Goal: Task Accomplishment & Management: Use online tool/utility

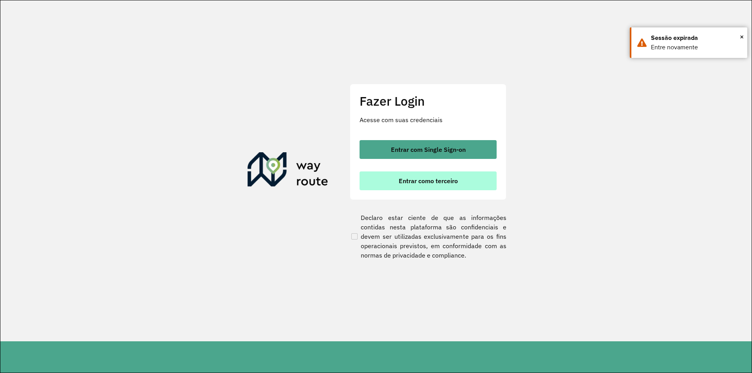
click at [401, 176] on button "Entrar como terceiro" at bounding box center [427, 180] width 137 height 19
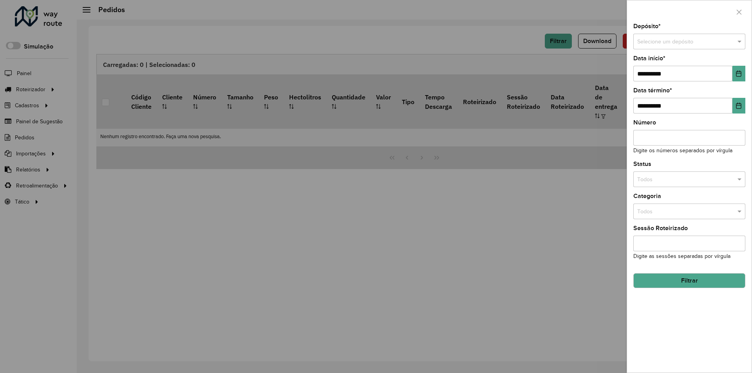
drag, startPoint x: 556, startPoint y: 126, endPoint x: 551, endPoint y: 125, distance: 5.7
click at [556, 126] on div at bounding box center [376, 186] width 752 height 373
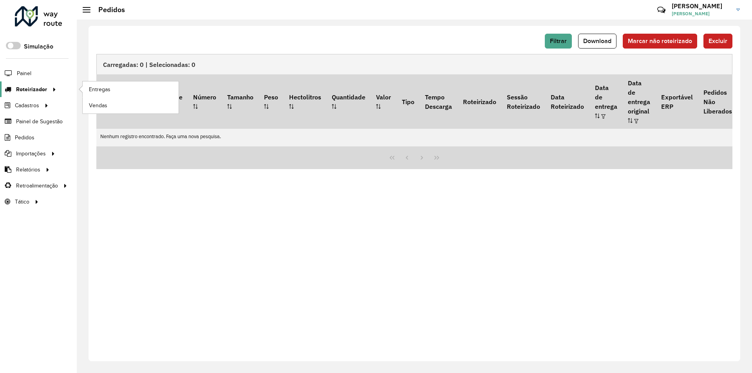
click at [31, 90] on span "Roteirizador" at bounding box center [31, 89] width 31 height 8
click at [103, 90] on span "Entregas" at bounding box center [100, 89] width 22 height 8
click at [103, 87] on span "Entregas" at bounding box center [100, 89] width 22 height 8
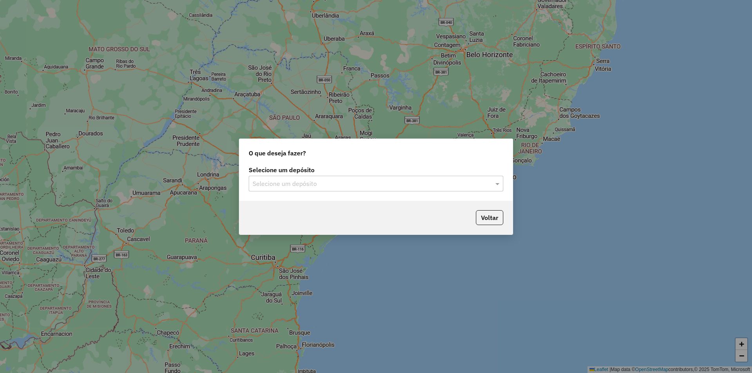
click at [390, 176] on div "Selecione um depósito" at bounding box center [376, 184] width 254 height 16
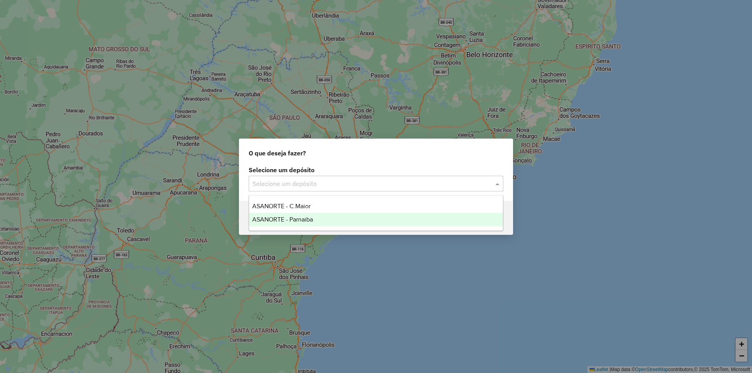
click at [306, 219] on span "ASANORTE - Parnaiba" at bounding box center [282, 219] width 61 height 7
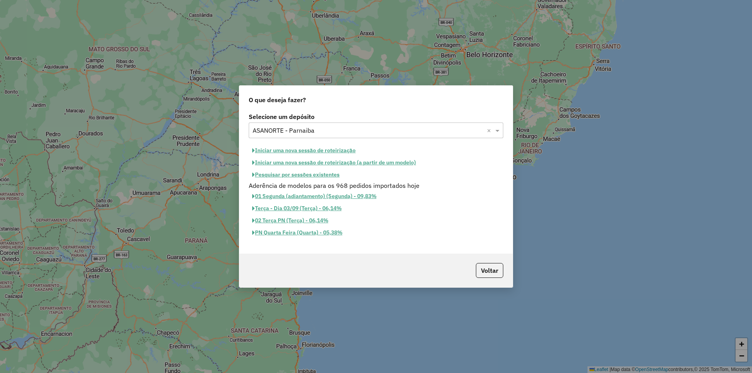
click at [289, 177] on button "Pesquisar por sessões existentes" at bounding box center [296, 175] width 94 height 12
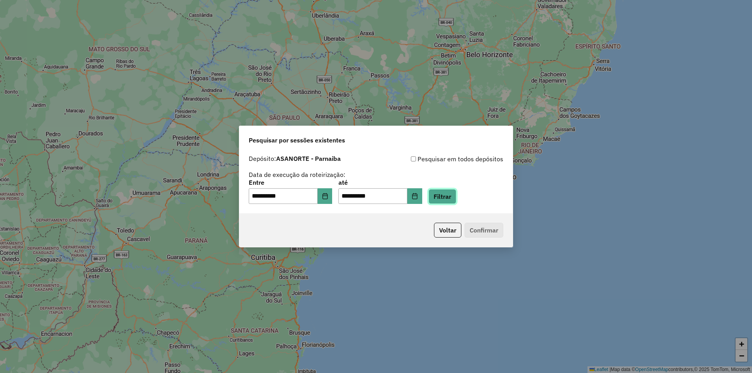
click at [445, 198] on button "Filtrar" at bounding box center [442, 196] width 28 height 15
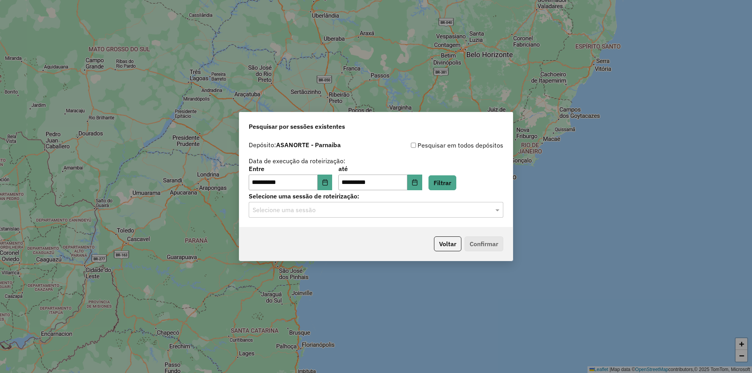
click at [431, 217] on div "Selecione uma sessão" at bounding box center [376, 210] width 254 height 16
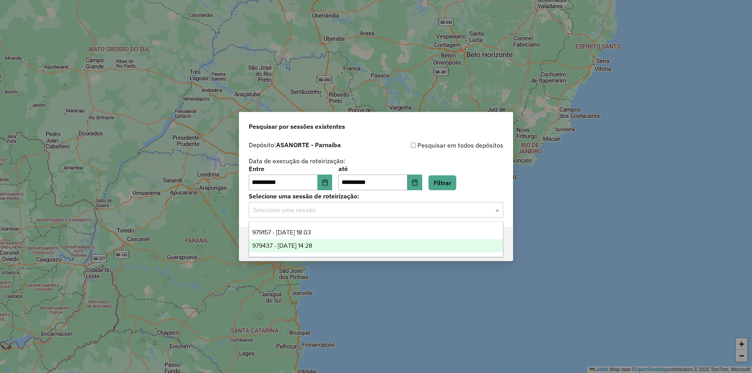
click at [350, 245] on div "979437 - 14/08/2025 14:28" at bounding box center [376, 245] width 254 height 13
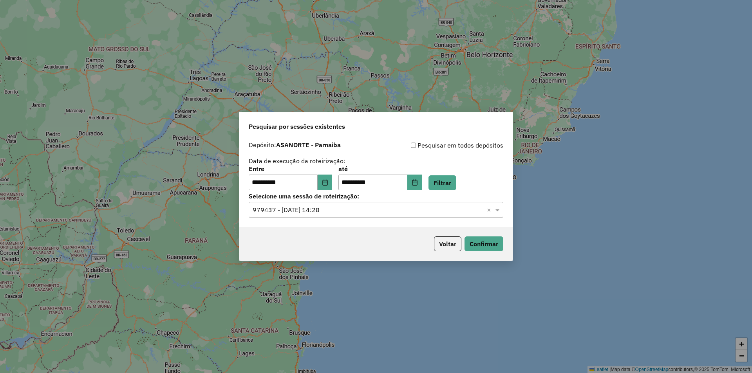
click at [508, 238] on div "Voltar Confirmar" at bounding box center [375, 244] width 273 height 34
click at [494, 244] on button "Confirmar" at bounding box center [483, 243] width 39 height 15
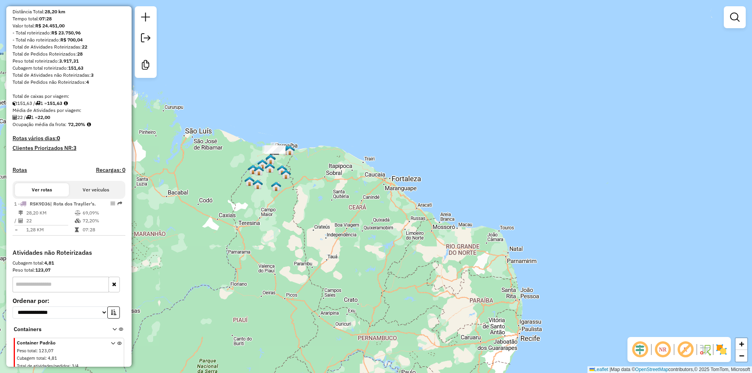
scroll to position [119, 0]
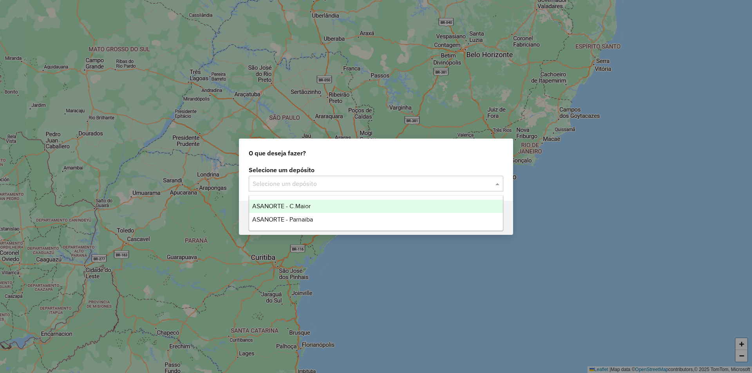
click at [308, 180] on input "text" at bounding box center [368, 183] width 231 height 9
click at [289, 206] on span "ASANORTE - C.Maior" at bounding box center [281, 206] width 58 height 7
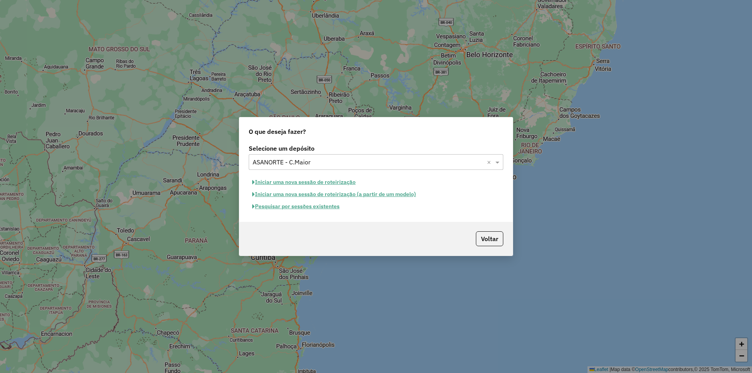
click at [294, 207] on button "Pesquisar por sessões existentes" at bounding box center [296, 206] width 94 height 12
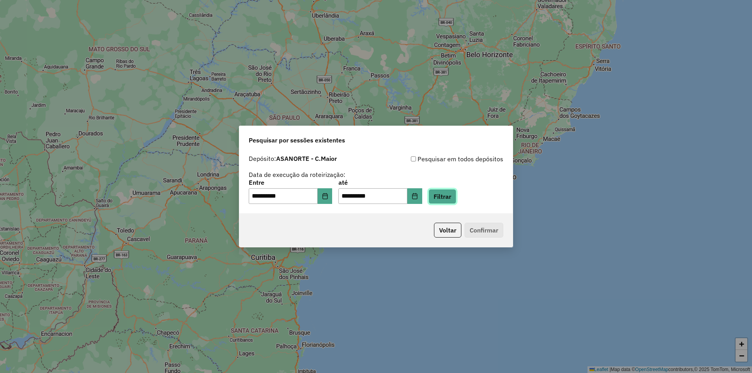
click at [447, 197] on button "Filtrar" at bounding box center [442, 196] width 28 height 15
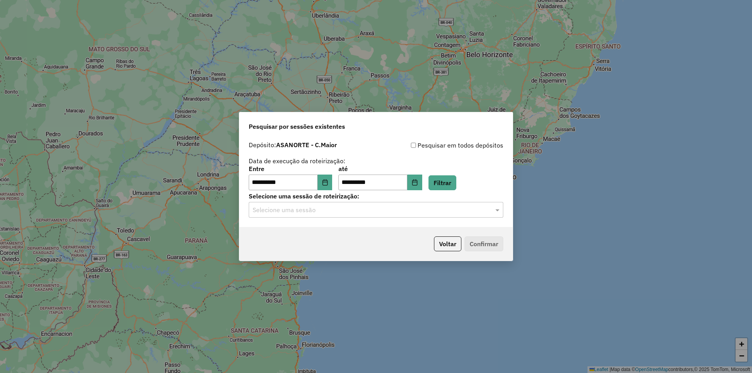
click at [437, 209] on input "text" at bounding box center [368, 210] width 231 height 9
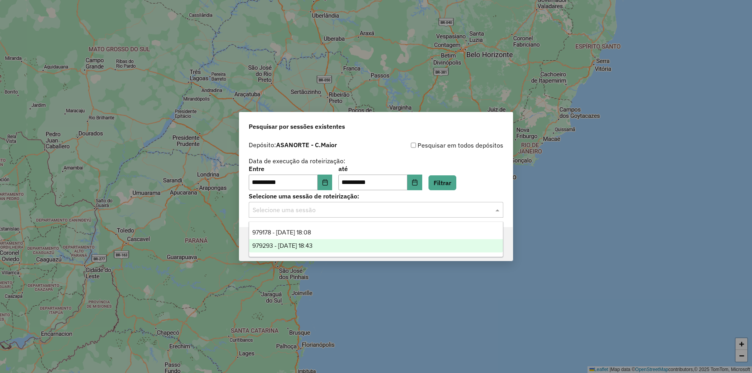
click at [312, 242] on span "979293 - 14/08/2025 18:43" at bounding box center [282, 245] width 60 height 7
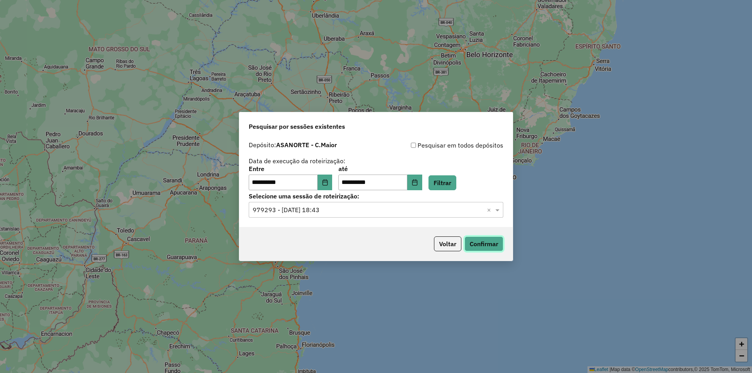
click at [493, 243] on button "Confirmar" at bounding box center [483, 243] width 39 height 15
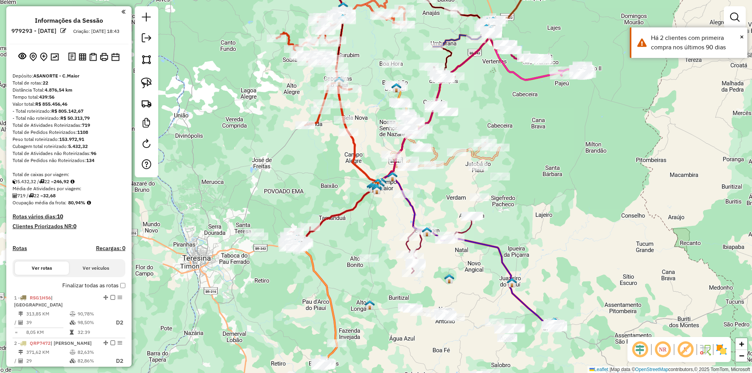
drag, startPoint x: 533, startPoint y: 126, endPoint x: 539, endPoint y: 119, distance: 9.2
click at [539, 119] on div "Janela de atendimento Grade de atendimento Capacidade Transportadoras Veículos …" at bounding box center [376, 186] width 752 height 373
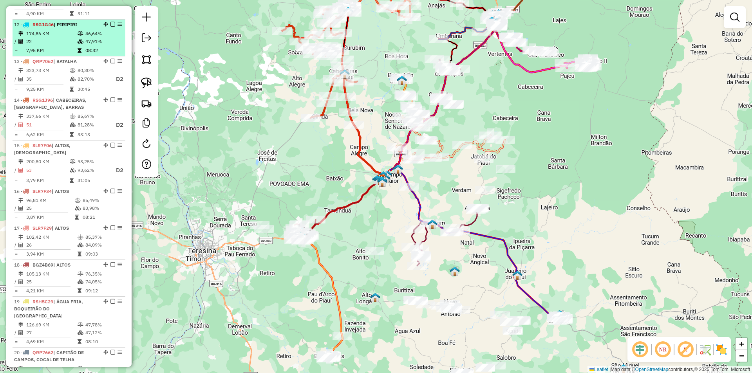
scroll to position [744, 0]
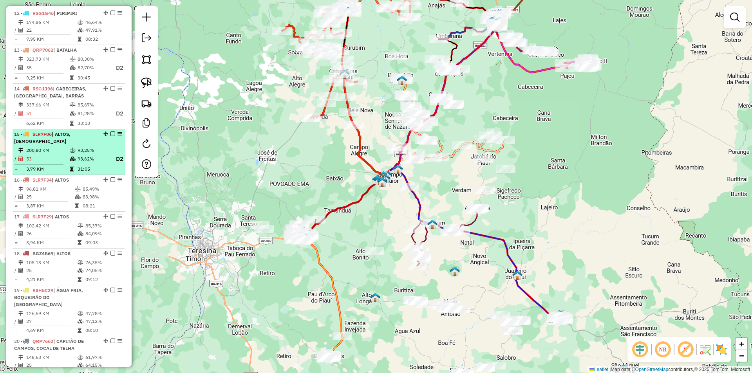
click at [88, 150] on td "93,25%" at bounding box center [92, 150] width 31 height 8
select select "**********"
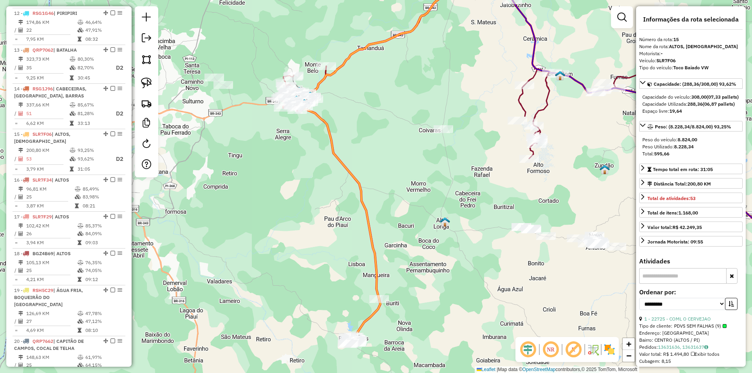
drag, startPoint x: 413, startPoint y: 208, endPoint x: 462, endPoint y: 103, distance: 116.0
click at [461, 103] on div "Janela de atendimento Grade de atendimento Capacidade Transportadoras Veículos …" at bounding box center [376, 186] width 752 height 373
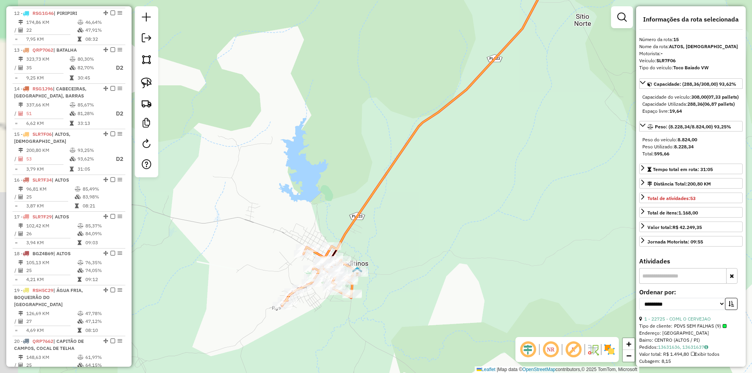
drag, startPoint x: 396, startPoint y: 235, endPoint x: 448, endPoint y: 185, distance: 72.3
click at [448, 186] on div "Janela de atendimento Grade de atendimento Capacidade Transportadoras Veículos …" at bounding box center [376, 186] width 752 height 373
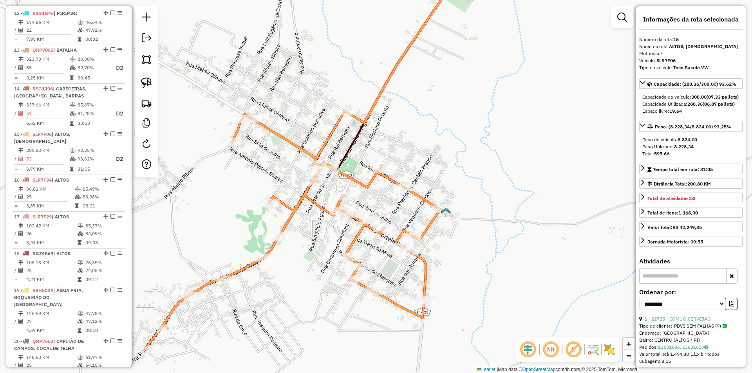
drag, startPoint x: 421, startPoint y: 150, endPoint x: 473, endPoint y: 107, distance: 67.1
click at [473, 108] on div "Janela de atendimento Grade de atendimento Capacidade Transportadoras Veículos …" at bounding box center [376, 186] width 752 height 373
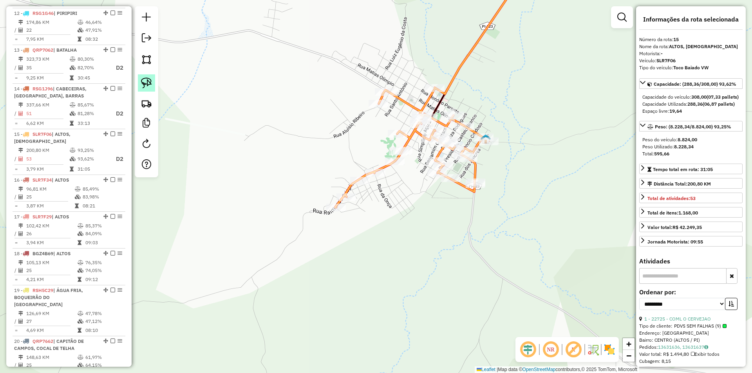
click at [142, 81] on img at bounding box center [146, 83] width 11 height 11
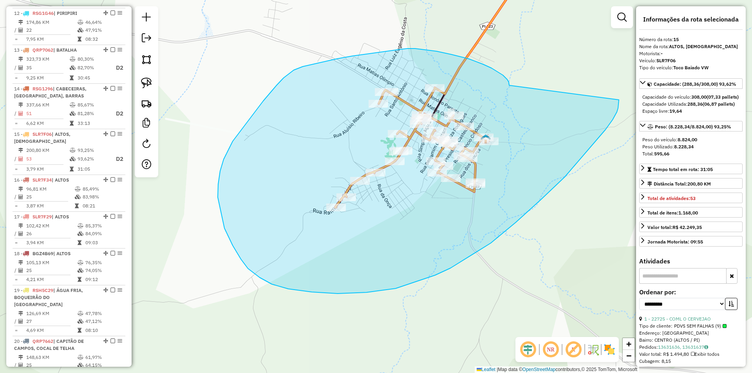
drag, startPoint x: 509, startPoint y: 85, endPoint x: 619, endPoint y: 99, distance: 110.5
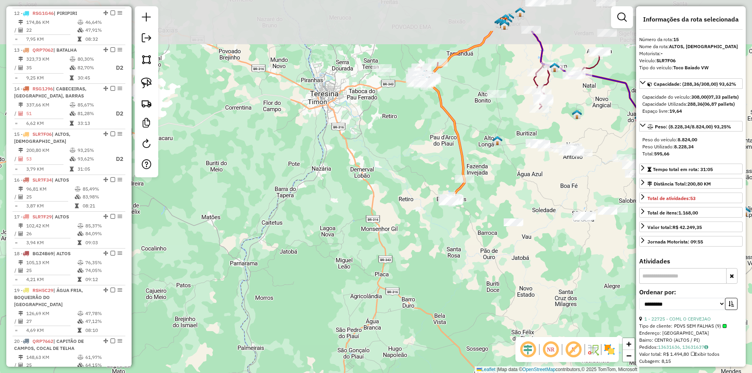
drag, startPoint x: 481, startPoint y: 116, endPoint x: 491, endPoint y: 183, distance: 67.6
click at [490, 184] on div "Janela de atendimento Grade de atendimento Capacidade Transportadoras Veículos …" at bounding box center [376, 186] width 752 height 373
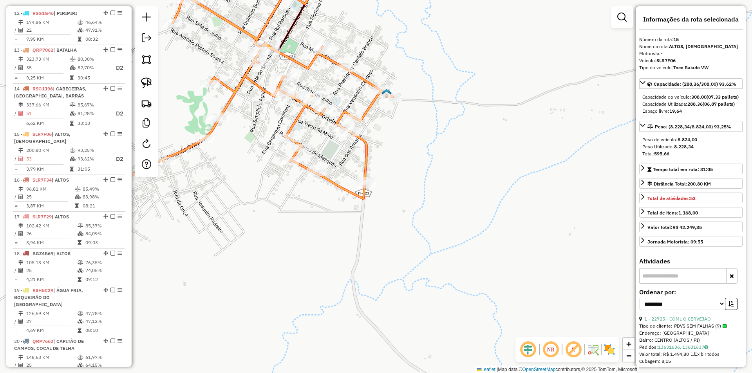
drag, startPoint x: 294, startPoint y: 106, endPoint x: 347, endPoint y: 178, distance: 89.0
click at [347, 178] on div "Janela de atendimento Grade de atendimento Capacidade Transportadoras Veículos …" at bounding box center [376, 186] width 752 height 373
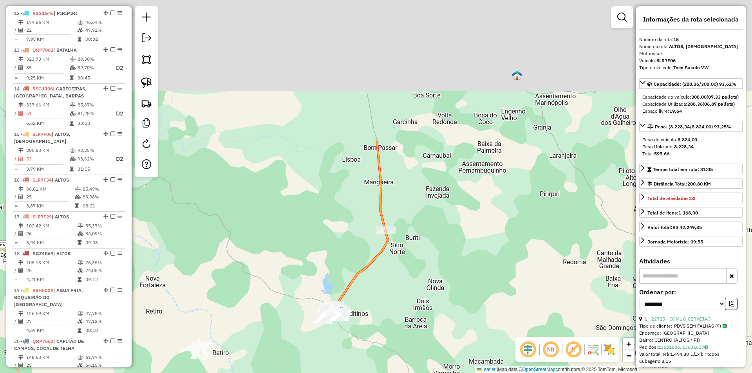
drag, startPoint x: 370, startPoint y: 102, endPoint x: 376, endPoint y: 276, distance: 173.5
click at [375, 280] on div "Janela de atendimento Grade de atendimento Capacidade Transportadoras Veículos …" at bounding box center [376, 186] width 752 height 373
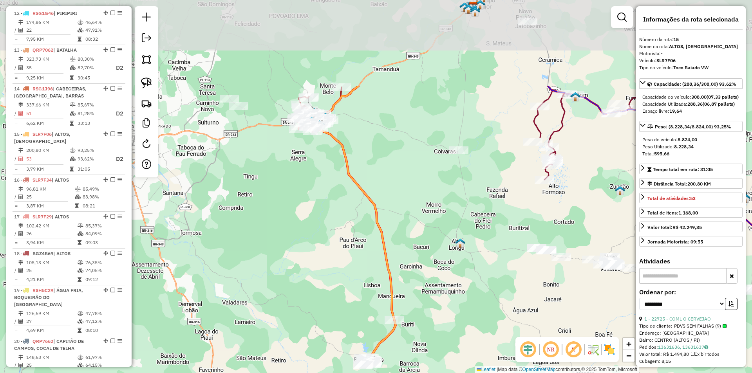
drag, startPoint x: 372, startPoint y: 133, endPoint x: 382, endPoint y: 271, distance: 138.9
click at [382, 271] on icon at bounding box center [357, 241] width 77 height 247
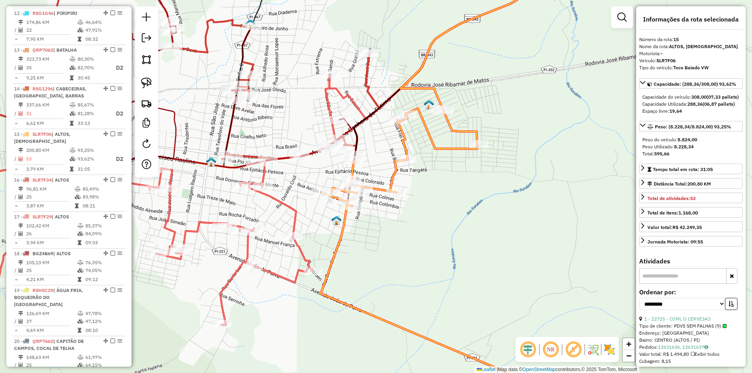
drag, startPoint x: 386, startPoint y: 217, endPoint x: 431, endPoint y: 213, distance: 46.0
click at [431, 213] on div "Janela de atendimento Grade de atendimento Capacidade Transportadoras Veículos …" at bounding box center [376, 186] width 752 height 373
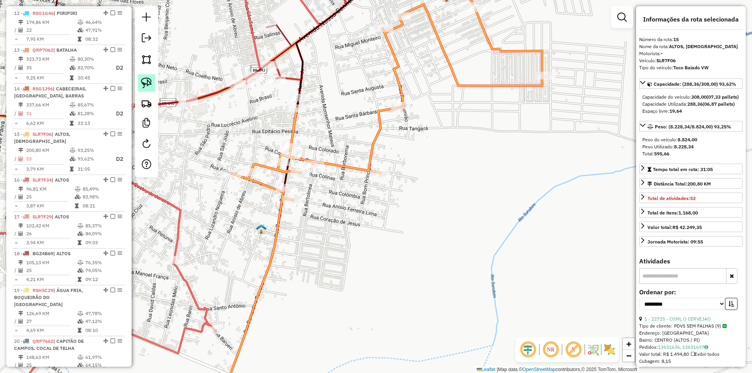
click at [150, 84] on img at bounding box center [146, 83] width 11 height 11
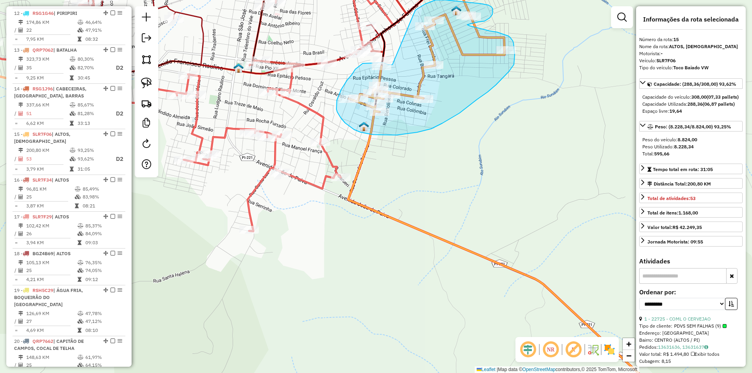
drag, startPoint x: 318, startPoint y: 105, endPoint x: 411, endPoint y: 19, distance: 127.2
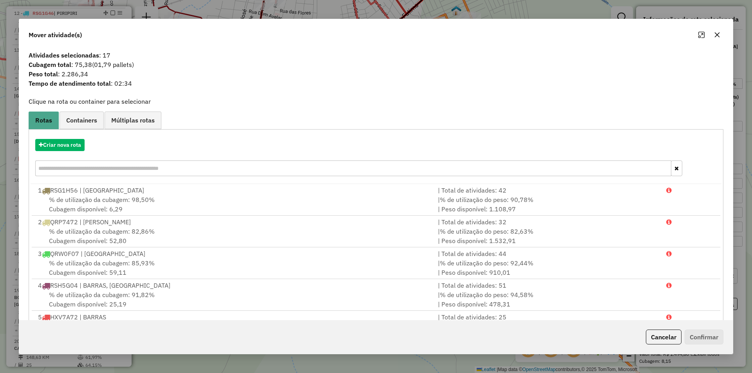
click at [719, 29] on button "button" at bounding box center [717, 35] width 13 height 13
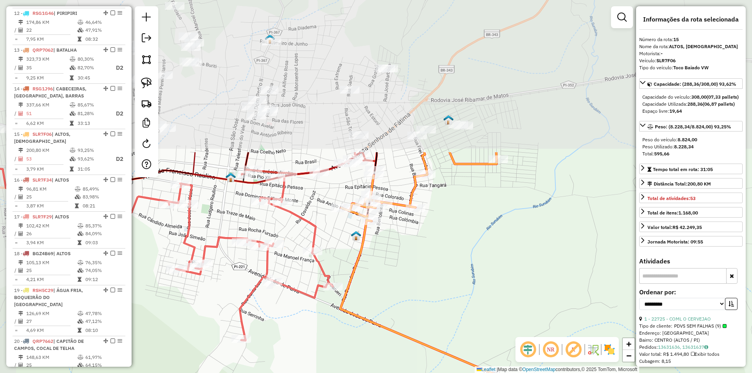
drag, startPoint x: 386, startPoint y: 83, endPoint x: 404, endPoint y: 263, distance: 180.2
click at [404, 263] on div "Janela de atendimento Grade de atendimento Capacidade Transportadoras Veículos …" at bounding box center [376, 186] width 752 height 373
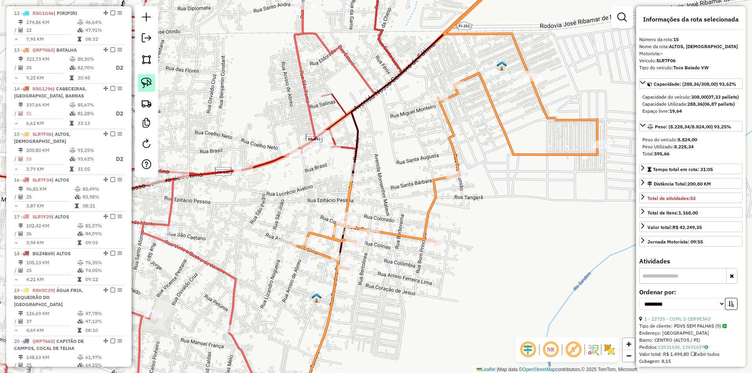
click at [141, 85] on link at bounding box center [146, 82] width 17 height 17
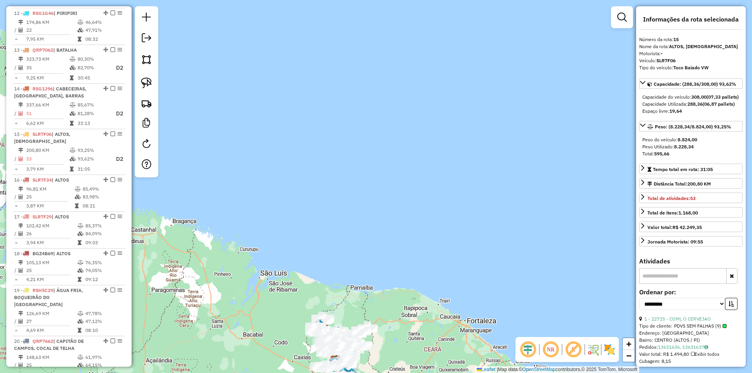
drag, startPoint x: 595, startPoint y: 192, endPoint x: 330, endPoint y: 374, distance: 321.7
click at [330, 373] on html "Aguarde... Pop-up bloqueado! Seu navegador bloqueou automáticamente a abertura …" at bounding box center [376, 186] width 752 height 373
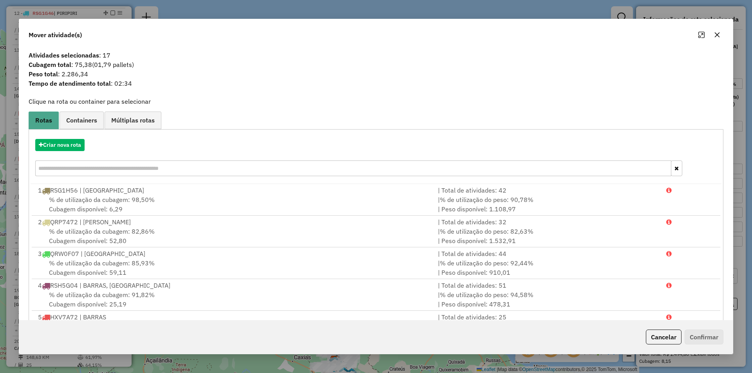
click at [719, 34] on icon "button" at bounding box center [717, 35] width 6 height 6
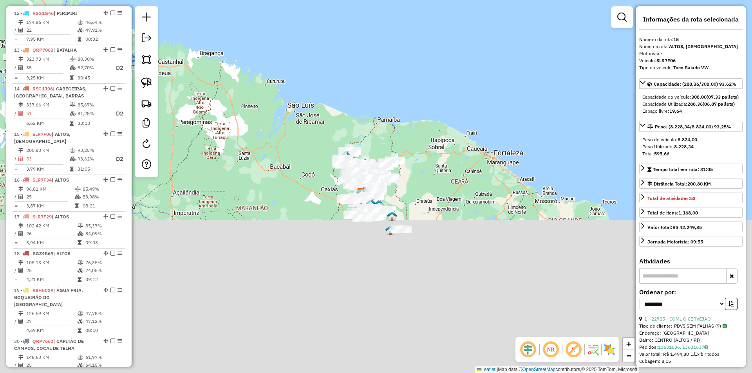
drag, startPoint x: 450, startPoint y: 165, endPoint x: 466, endPoint y: 81, distance: 85.4
click at [466, 83] on div "Janela de atendimento Grade de atendimento Capacidade Transportadoras Veículos …" at bounding box center [376, 186] width 752 height 373
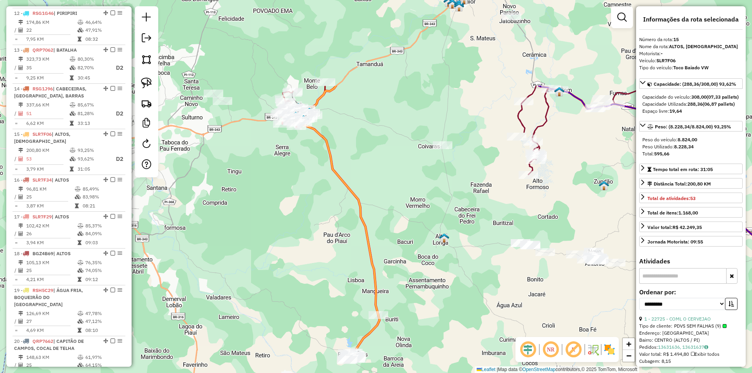
drag, startPoint x: 342, startPoint y: 123, endPoint x: 361, endPoint y: 229, distance: 107.3
click at [361, 229] on div "Janela de atendimento Grade de atendimento Capacidade Transportadoras Veículos …" at bounding box center [376, 186] width 752 height 373
click at [150, 83] on img at bounding box center [146, 83] width 11 height 11
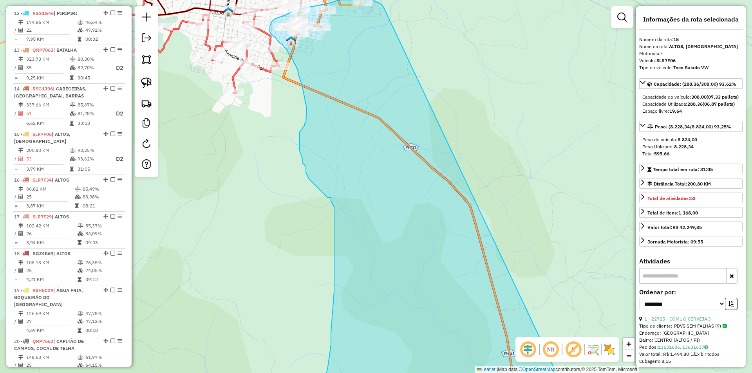
drag, startPoint x: 397, startPoint y: 289, endPoint x: 387, endPoint y: 13, distance: 276.2
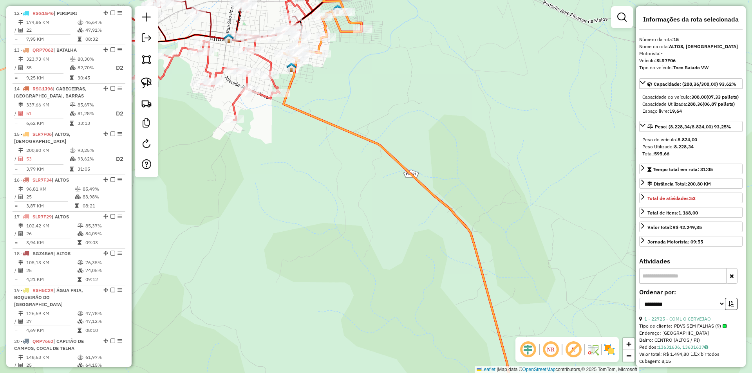
drag, startPoint x: 357, startPoint y: 97, endPoint x: 358, endPoint y: 103, distance: 5.9
click at [358, 103] on div "Janela de atendimento Grade de atendimento Capacidade Transportadoras Veículos …" at bounding box center [376, 186] width 752 height 373
